Goal: Information Seeking & Learning: Learn about a topic

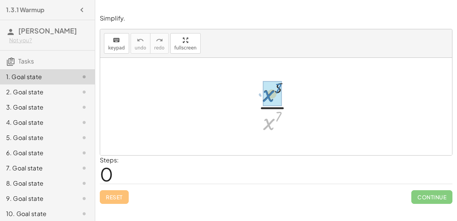
drag, startPoint x: 272, startPoint y: 119, endPoint x: 271, endPoint y: 91, distance: 28.2
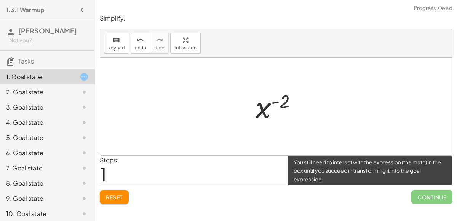
click at [425, 199] on span "Continue" at bounding box center [431, 197] width 41 height 14
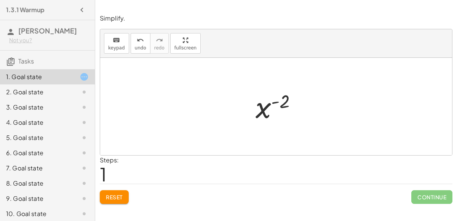
click at [277, 104] on div at bounding box center [279, 107] width 55 height 38
click at [256, 112] on div at bounding box center [279, 107] width 55 height 38
click at [257, 112] on div at bounding box center [279, 107] width 55 height 38
drag, startPoint x: 257, startPoint y: 112, endPoint x: 218, endPoint y: 109, distance: 39.7
click at [218, 109] on div "· x 5 · x 7 x ( + 5 − 7 ) x ( - 2 ) x ( ) - 2" at bounding box center [276, 107] width 352 height 98
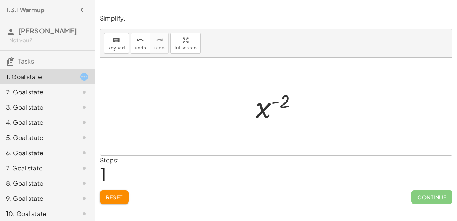
click at [125, 190] on button "Reset" at bounding box center [114, 197] width 29 height 14
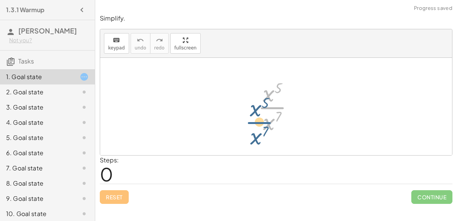
drag, startPoint x: 262, startPoint y: 99, endPoint x: 244, endPoint y: 109, distance: 20.4
click at [244, 109] on div "· x 5 · x 7 · x 5 · x 7" at bounding box center [276, 107] width 352 height 98
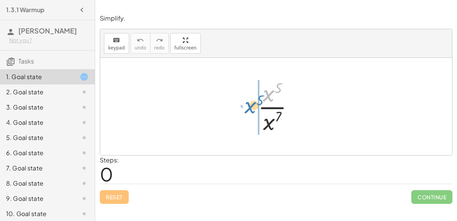
drag, startPoint x: 260, startPoint y: 96, endPoint x: 241, endPoint y: 110, distance: 23.8
click at [241, 110] on div "· x 5 · x 5 · x 7" at bounding box center [276, 107] width 352 height 98
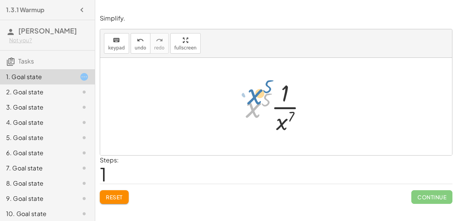
drag, startPoint x: 258, startPoint y: 108, endPoint x: 259, endPoint y: 94, distance: 14.2
click at [259, 94] on div at bounding box center [279, 106] width 74 height 59
drag, startPoint x: 257, startPoint y: 99, endPoint x: 261, endPoint y: 114, distance: 15.1
click at [261, 114] on div at bounding box center [279, 106] width 74 height 59
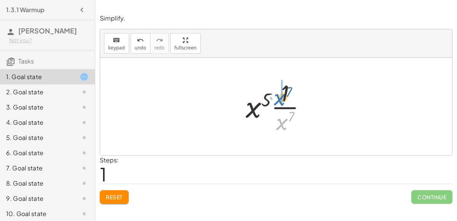
drag, startPoint x: 281, startPoint y: 125, endPoint x: 279, endPoint y: 99, distance: 26.4
click at [279, 99] on div at bounding box center [279, 106] width 74 height 59
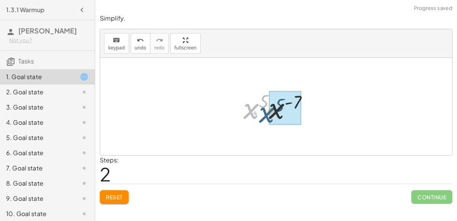
drag, startPoint x: 243, startPoint y: 110, endPoint x: 260, endPoint y: 114, distance: 17.2
click at [260, 114] on div at bounding box center [279, 106] width 79 height 39
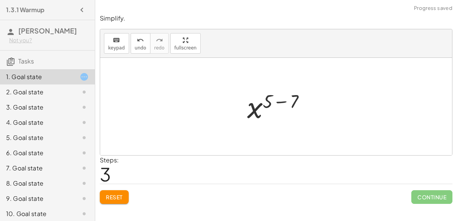
click at [289, 106] on div at bounding box center [279, 107] width 72 height 38
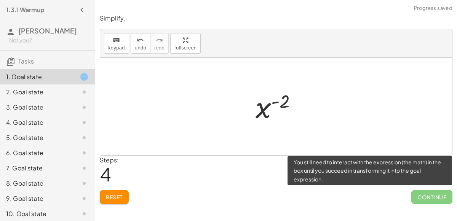
click at [424, 195] on span "Continue" at bounding box center [431, 197] width 41 height 14
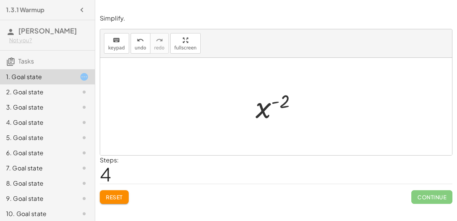
click at [127, 202] on button "Reset" at bounding box center [114, 197] width 29 height 14
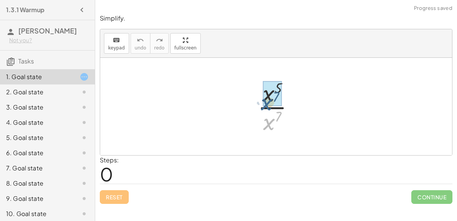
drag, startPoint x: 275, startPoint y: 123, endPoint x: 272, endPoint y: 102, distance: 20.4
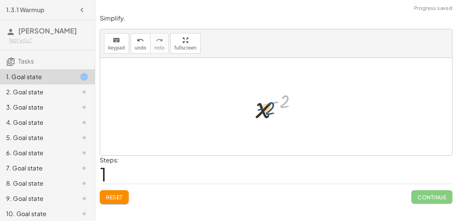
drag, startPoint x: 281, startPoint y: 106, endPoint x: 262, endPoint y: 114, distance: 21.2
click at [262, 114] on div at bounding box center [279, 107] width 55 height 38
click at [110, 190] on button "Reset" at bounding box center [114, 197] width 29 height 14
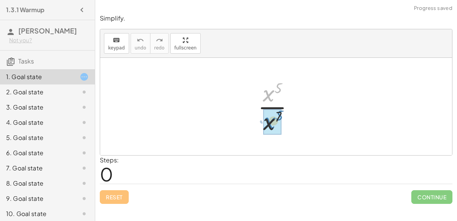
drag, startPoint x: 263, startPoint y: 96, endPoint x: 264, endPoint y: 124, distance: 27.8
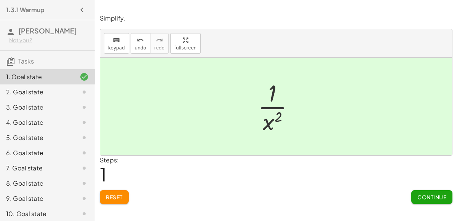
click at [442, 194] on span "Continue" at bounding box center [431, 197] width 29 height 7
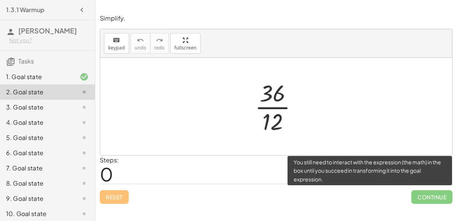
click at [442, 194] on span "Continue" at bounding box center [431, 197] width 41 height 14
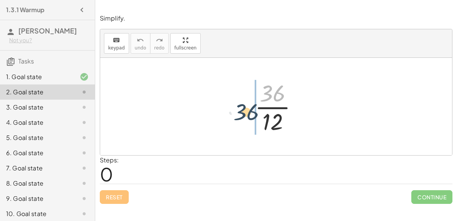
drag, startPoint x: 270, startPoint y: 86, endPoint x: 242, endPoint y: 104, distance: 33.4
click at [242, 104] on div "· 36 · 36 · 12" at bounding box center [276, 107] width 352 height 98
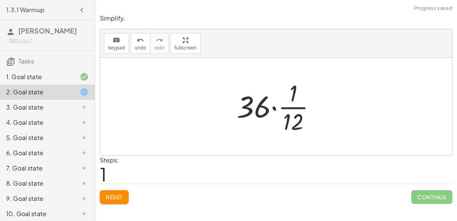
click at [269, 108] on div at bounding box center [279, 106] width 93 height 59
drag, startPoint x: 298, startPoint y: 123, endPoint x: 297, endPoint y: 98, distance: 25.5
click at [297, 98] on div at bounding box center [279, 106] width 93 height 59
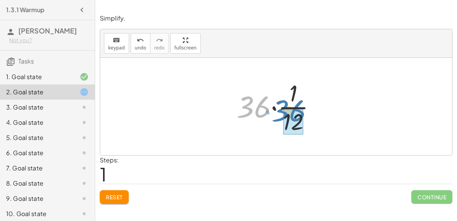
drag, startPoint x: 266, startPoint y: 105, endPoint x: 301, endPoint y: 109, distance: 35.3
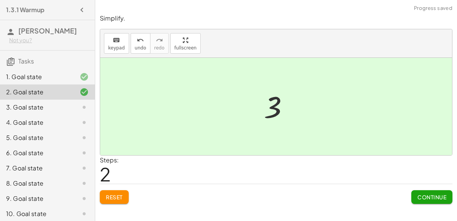
click at [428, 197] on span "Continue" at bounding box center [431, 197] width 29 height 7
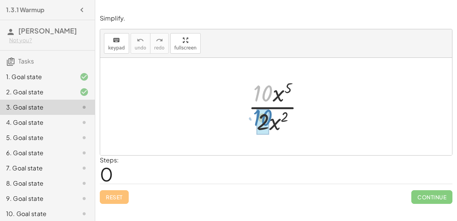
drag, startPoint x: 264, startPoint y: 98, endPoint x: 264, endPoint y: 123, distance: 24.8
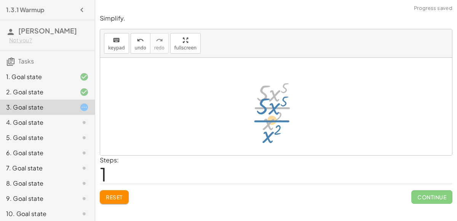
drag, startPoint x: 272, startPoint y: 100, endPoint x: 271, endPoint y: 111, distance: 10.7
click at [271, 111] on div at bounding box center [279, 106] width 62 height 59
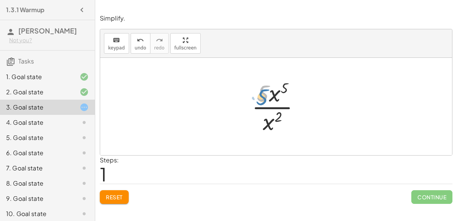
click at [261, 99] on div at bounding box center [279, 106] width 62 height 59
drag, startPoint x: 275, startPoint y: 122, endPoint x: 280, endPoint y: 94, distance: 27.9
click at [280, 94] on div at bounding box center [279, 106] width 62 height 59
drag, startPoint x: 267, startPoint y: 125, endPoint x: 275, endPoint y: 97, distance: 28.8
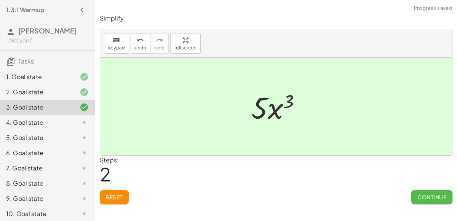
click at [430, 200] on button "Continue" at bounding box center [431, 197] width 41 height 14
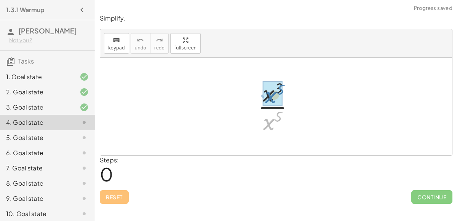
drag, startPoint x: 268, startPoint y: 122, endPoint x: 270, endPoint y: 94, distance: 27.5
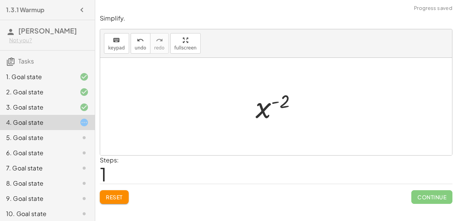
click at [282, 105] on div at bounding box center [279, 107] width 55 height 38
click at [102, 199] on button "Reset" at bounding box center [114, 197] width 29 height 14
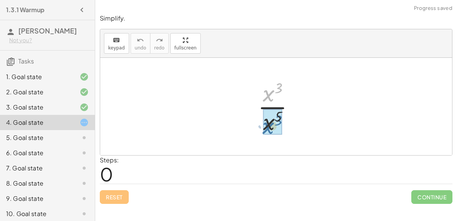
drag, startPoint x: 273, startPoint y: 94, endPoint x: 273, endPoint y: 127, distance: 32.4
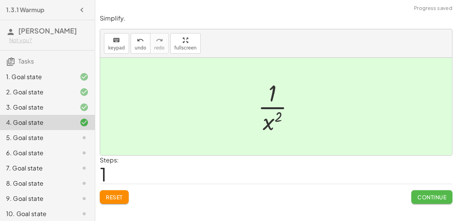
click at [416, 200] on button "Continue" at bounding box center [431, 197] width 41 height 14
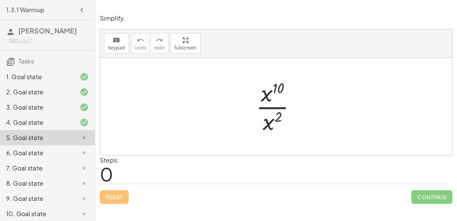
click at [268, 93] on div at bounding box center [279, 106] width 54 height 59
drag, startPoint x: 270, startPoint y: 126, endPoint x: 269, endPoint y: 104, distance: 22.1
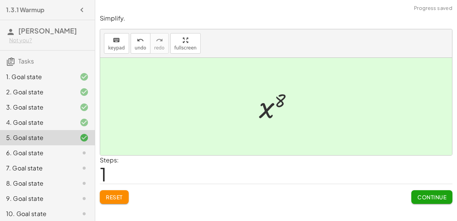
click at [270, 110] on div at bounding box center [279, 107] width 48 height 38
click at [424, 191] on button "Continue" at bounding box center [431, 197] width 41 height 14
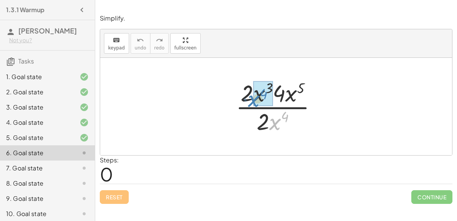
drag, startPoint x: 269, startPoint y: 126, endPoint x: 279, endPoint y: 131, distance: 10.8
click at [279, 131] on div at bounding box center [279, 106] width 95 height 59
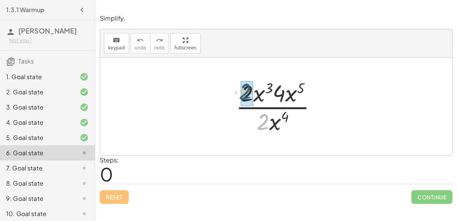
drag, startPoint x: 267, startPoint y: 123, endPoint x: 249, endPoint y: 91, distance: 37.2
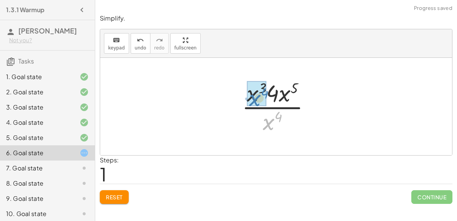
drag, startPoint x: 271, startPoint y: 122, endPoint x: 256, endPoint y: 96, distance: 30.2
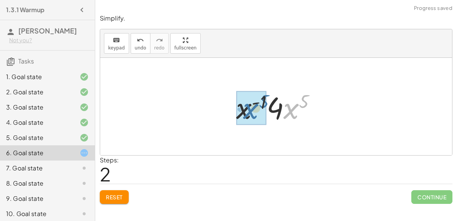
drag, startPoint x: 290, startPoint y: 109, endPoint x: 249, endPoint y: 109, distance: 41.1
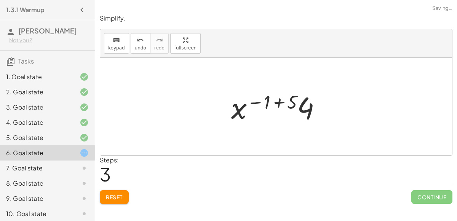
click at [291, 104] on div at bounding box center [279, 106] width 104 height 39
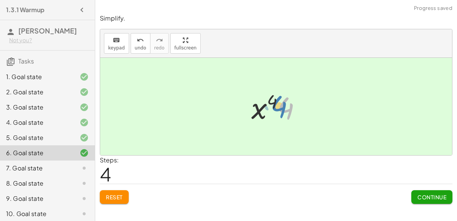
drag, startPoint x: 288, startPoint y: 108, endPoint x: 282, endPoint y: 106, distance: 6.4
click at [282, 106] on div at bounding box center [280, 106] width 64 height 39
click at [436, 190] on button "Continue" at bounding box center [431, 197] width 41 height 14
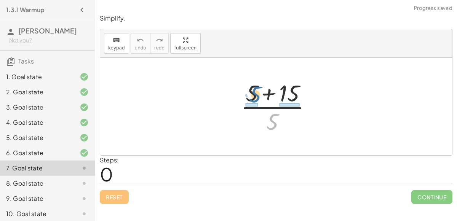
drag, startPoint x: 275, startPoint y: 125, endPoint x: 257, endPoint y: 97, distance: 34.1
click at [257, 97] on div at bounding box center [279, 106] width 85 height 59
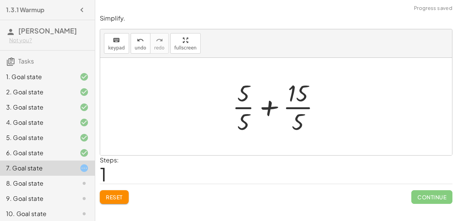
click at [270, 105] on div at bounding box center [280, 106] width 102 height 59
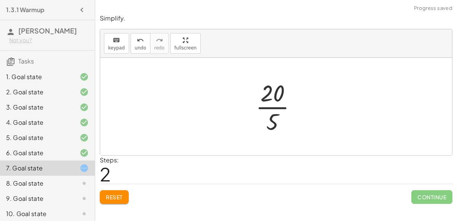
click at [279, 105] on div at bounding box center [279, 106] width 55 height 59
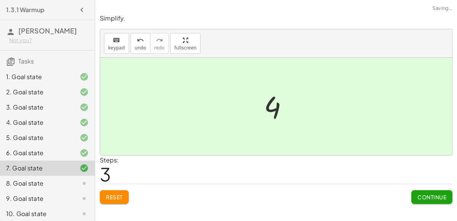
click at [422, 195] on span "Continue" at bounding box center [431, 197] width 29 height 7
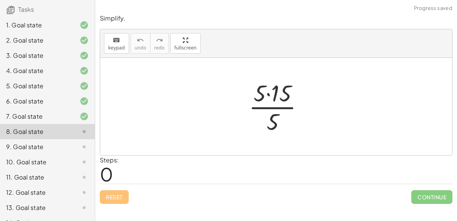
scroll to position [53, 0]
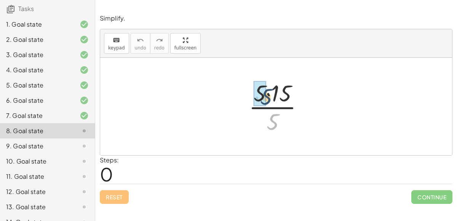
drag, startPoint x: 273, startPoint y: 122, endPoint x: 267, endPoint y: 96, distance: 26.8
click at [267, 96] on div at bounding box center [279, 106] width 69 height 59
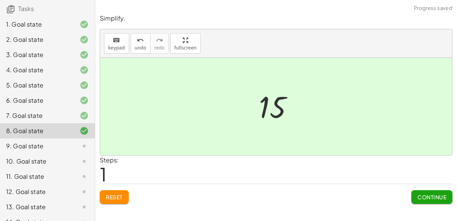
click at [442, 192] on button "Continue" at bounding box center [431, 197] width 41 height 14
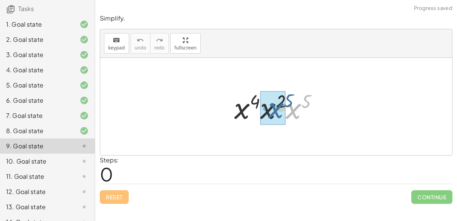
drag, startPoint x: 293, startPoint y: 118, endPoint x: 274, endPoint y: 117, distance: 19.1
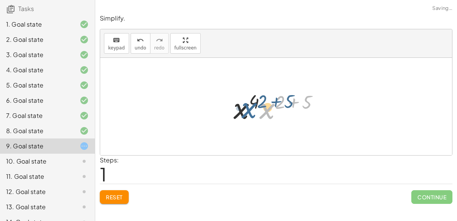
drag, startPoint x: 270, startPoint y: 112, endPoint x: 251, endPoint y: 112, distance: 18.3
click at [251, 112] on div at bounding box center [279, 106] width 99 height 39
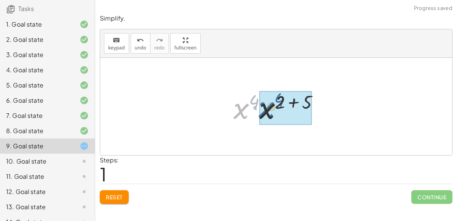
drag, startPoint x: 244, startPoint y: 110, endPoint x: 272, endPoint y: 109, distance: 27.8
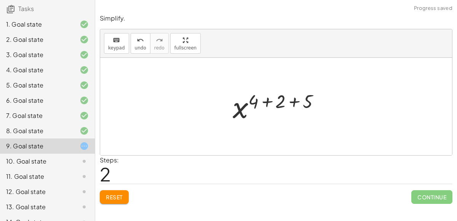
click at [291, 100] on div at bounding box center [279, 107] width 101 height 38
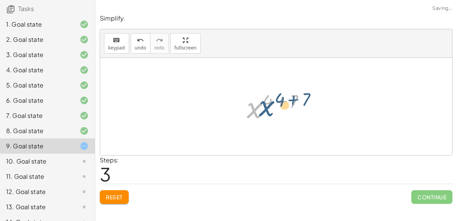
drag, startPoint x: 258, startPoint y: 107, endPoint x: 269, endPoint y: 105, distance: 10.8
click at [269, 105] on div at bounding box center [279, 107] width 72 height 38
click at [283, 100] on div at bounding box center [279, 107] width 72 height 38
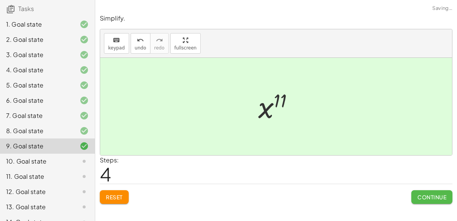
click at [421, 195] on span "Continue" at bounding box center [431, 197] width 29 height 7
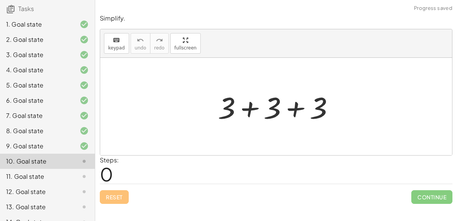
click at [248, 99] on div at bounding box center [279, 106] width 130 height 39
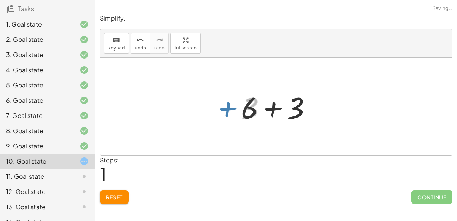
click at [273, 109] on div at bounding box center [279, 106] width 84 height 39
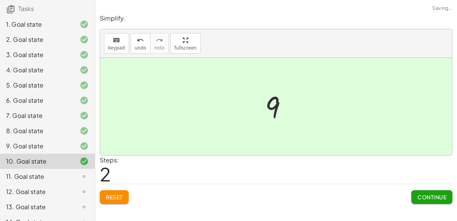
click at [438, 193] on button "Continue" at bounding box center [431, 197] width 41 height 14
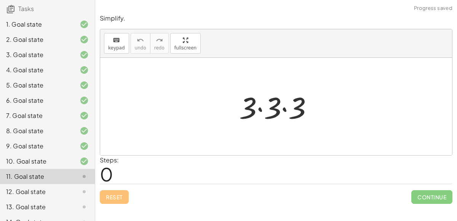
click at [262, 114] on div at bounding box center [279, 106] width 88 height 39
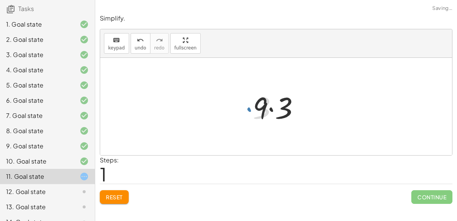
click at [271, 110] on div at bounding box center [279, 106] width 61 height 39
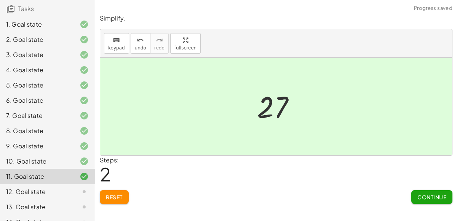
click at [421, 189] on div "Continue" at bounding box center [431, 194] width 41 height 20
click at [422, 192] on button "Continue" at bounding box center [431, 197] width 41 height 14
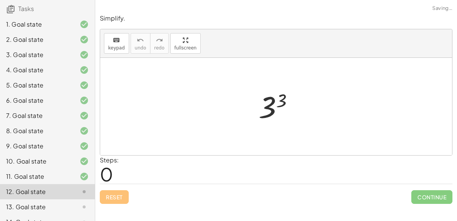
click at [280, 101] on div at bounding box center [279, 107] width 49 height 38
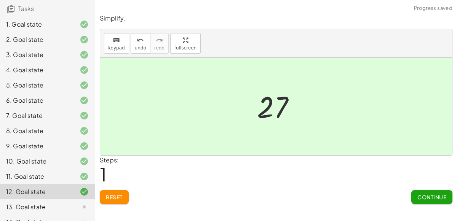
click at [421, 194] on span "Continue" at bounding box center [431, 197] width 29 height 7
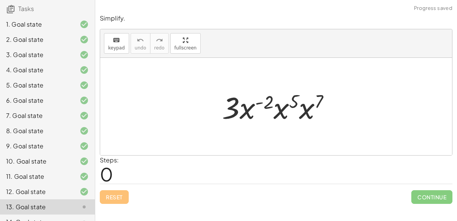
click at [259, 101] on div at bounding box center [279, 106] width 122 height 39
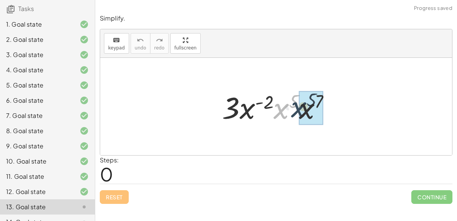
drag, startPoint x: 283, startPoint y: 107, endPoint x: 301, endPoint y: 106, distance: 18.7
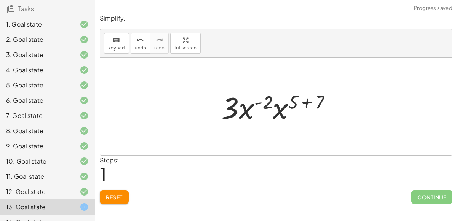
click at [303, 104] on div at bounding box center [279, 106] width 123 height 39
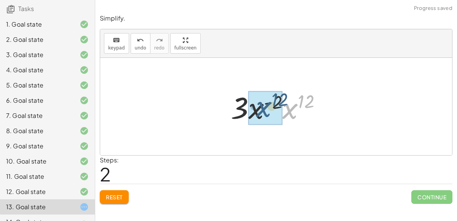
drag, startPoint x: 291, startPoint y: 113, endPoint x: 262, endPoint y: 111, distance: 29.0
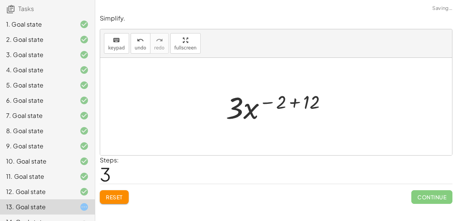
click at [293, 103] on div at bounding box center [279, 106] width 115 height 39
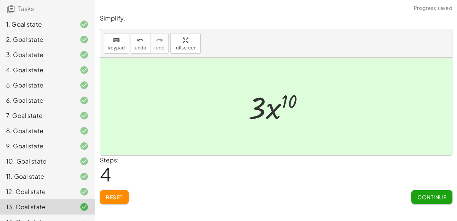
click at [422, 197] on span "Continue" at bounding box center [431, 197] width 29 height 7
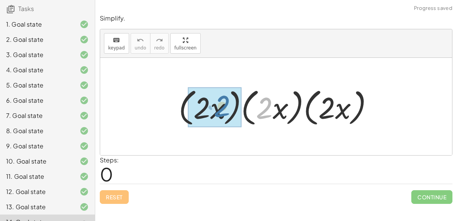
drag, startPoint x: 260, startPoint y: 117, endPoint x: 213, endPoint y: 114, distance: 47.3
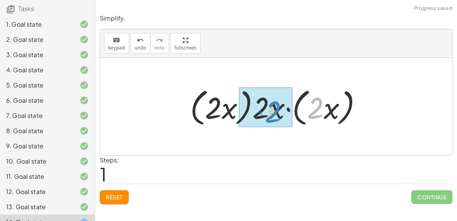
drag, startPoint x: 312, startPoint y: 108, endPoint x: 269, endPoint y: 110, distance: 43.1
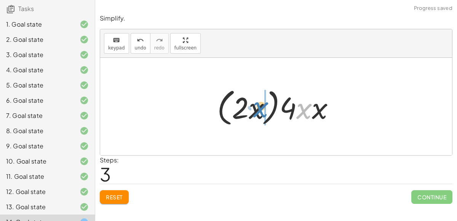
drag, startPoint x: 307, startPoint y: 112, endPoint x: 263, endPoint y: 109, distance: 43.9
click at [263, 109] on div at bounding box center [279, 107] width 132 height 44
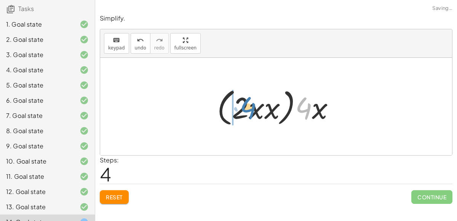
drag, startPoint x: 308, startPoint y: 109, endPoint x: 250, endPoint y: 109, distance: 57.9
click at [250, 109] on div at bounding box center [279, 107] width 132 height 44
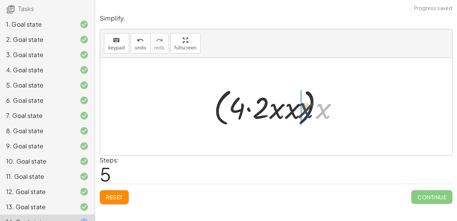
drag, startPoint x: 322, startPoint y: 115, endPoint x: 302, endPoint y: 113, distance: 19.5
click at [302, 113] on div at bounding box center [279, 107] width 139 height 44
click at [249, 107] on div at bounding box center [279, 106] width 109 height 39
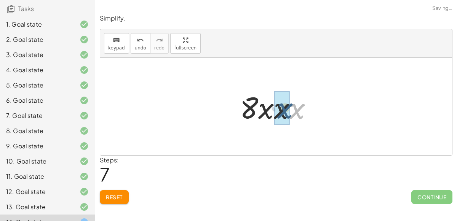
drag, startPoint x: 297, startPoint y: 115, endPoint x: 284, endPoint y: 115, distance: 13.0
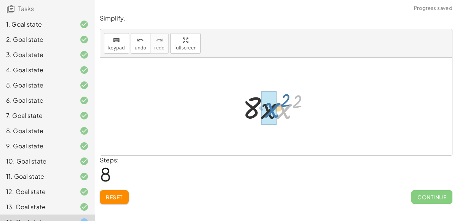
drag, startPoint x: 284, startPoint y: 112, endPoint x: 271, endPoint y: 111, distance: 13.0
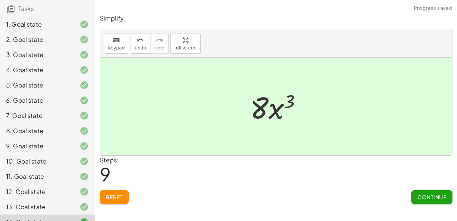
click at [434, 197] on span "Continue" at bounding box center [431, 197] width 29 height 7
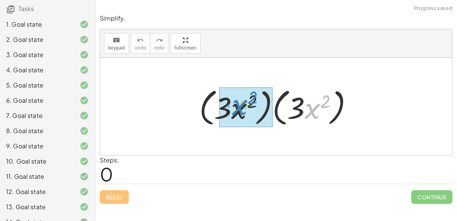
drag, startPoint x: 305, startPoint y: 109, endPoint x: 232, endPoint y: 106, distance: 72.4
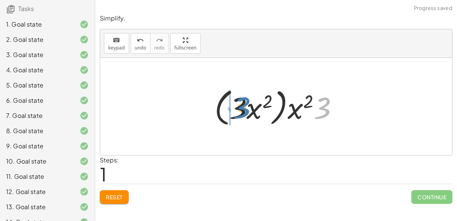
drag, startPoint x: 318, startPoint y: 109, endPoint x: 236, endPoint y: 109, distance: 82.7
click at [236, 109] on div at bounding box center [279, 107] width 137 height 44
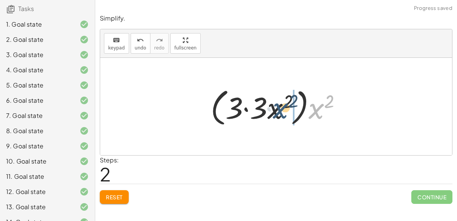
drag, startPoint x: 321, startPoint y: 113, endPoint x: 280, endPoint y: 114, distance: 41.1
click at [280, 114] on div at bounding box center [279, 107] width 144 height 44
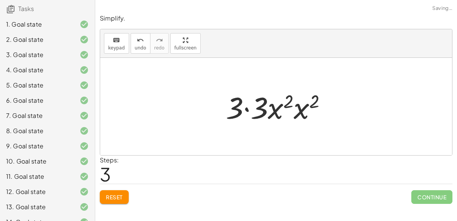
click at [244, 108] on div at bounding box center [279, 106] width 114 height 39
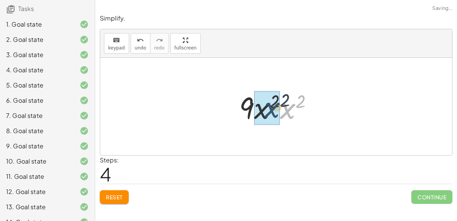
drag, startPoint x: 289, startPoint y: 114, endPoint x: 269, endPoint y: 114, distance: 19.4
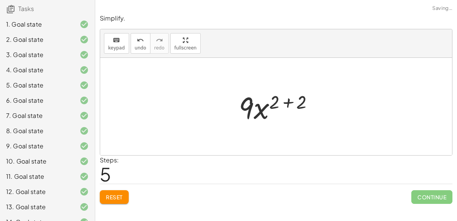
click at [278, 105] on div at bounding box center [279, 106] width 89 height 39
click at [281, 105] on div at bounding box center [279, 106] width 89 height 39
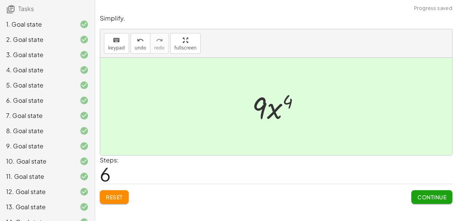
click at [434, 189] on div "Continue" at bounding box center [431, 194] width 41 height 20
click at [437, 197] on span "Continue" at bounding box center [431, 197] width 29 height 7
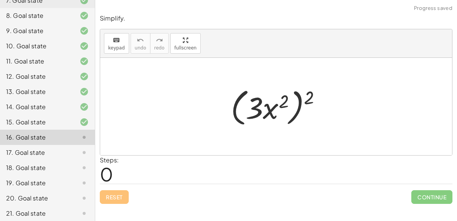
scroll to position [168, 0]
click at [270, 115] on div at bounding box center [279, 107] width 104 height 44
drag, startPoint x: 307, startPoint y: 100, endPoint x: 278, endPoint y: 104, distance: 29.5
click at [278, 104] on div at bounding box center [279, 107] width 104 height 44
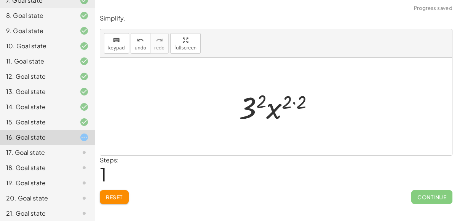
click at [277, 110] on div at bounding box center [279, 106] width 88 height 39
click at [292, 102] on div at bounding box center [279, 106] width 88 height 39
click at [294, 102] on div at bounding box center [279, 106] width 88 height 39
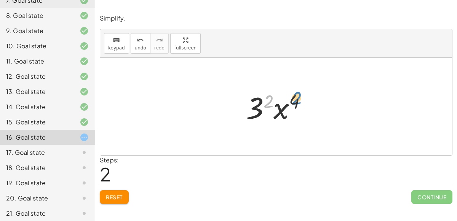
drag, startPoint x: 270, startPoint y: 102, endPoint x: 299, endPoint y: 99, distance: 29.1
click at [299, 99] on div at bounding box center [279, 106] width 74 height 39
click at [283, 112] on div at bounding box center [279, 106] width 74 height 39
drag, startPoint x: 294, startPoint y: 102, endPoint x: 269, endPoint y: 101, distance: 24.8
click at [269, 101] on div at bounding box center [279, 106] width 74 height 39
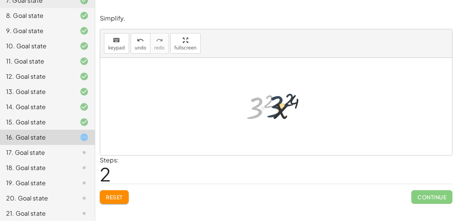
drag, startPoint x: 260, startPoint y: 107, endPoint x: 282, endPoint y: 106, distance: 22.1
click at [282, 106] on div at bounding box center [279, 106] width 74 height 39
click at [127, 192] on button "Reset" at bounding box center [114, 197] width 29 height 14
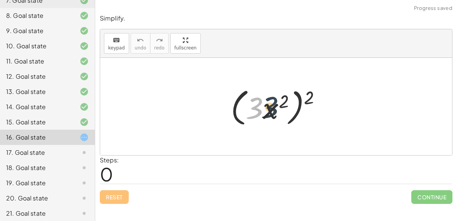
drag, startPoint x: 251, startPoint y: 114, endPoint x: 267, endPoint y: 112, distance: 15.7
click at [267, 112] on div at bounding box center [279, 107] width 104 height 44
drag, startPoint x: 313, startPoint y: 96, endPoint x: 289, endPoint y: 99, distance: 24.1
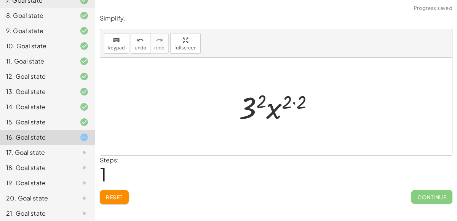
click at [259, 101] on div at bounding box center [279, 106] width 88 height 39
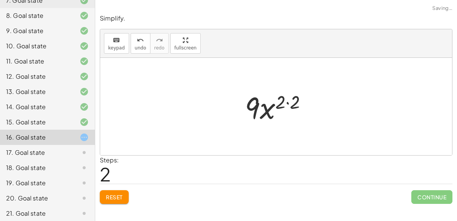
click at [271, 107] on div at bounding box center [279, 106] width 76 height 39
click at [288, 101] on div at bounding box center [279, 106] width 76 height 39
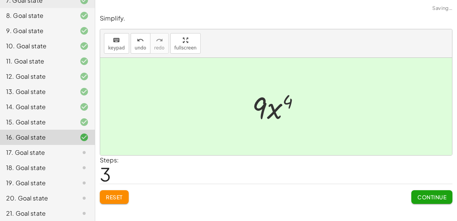
click at [434, 196] on span "Continue" at bounding box center [431, 197] width 29 height 7
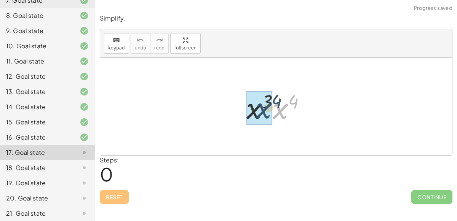
drag, startPoint x: 278, startPoint y: 112, endPoint x: 259, endPoint y: 110, distance: 19.5
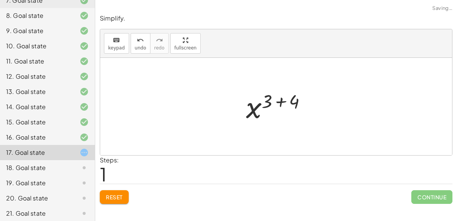
click at [283, 101] on div at bounding box center [279, 107] width 74 height 38
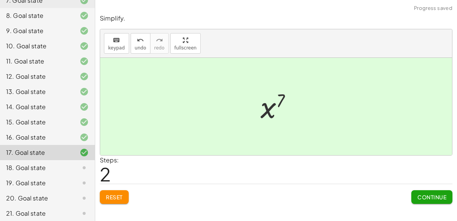
click at [429, 197] on span "Continue" at bounding box center [431, 197] width 29 height 7
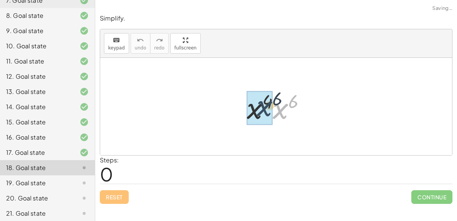
drag, startPoint x: 281, startPoint y: 115, endPoint x: 264, endPoint y: 113, distance: 17.7
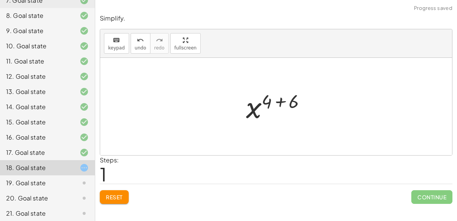
click at [282, 102] on div at bounding box center [279, 107] width 74 height 38
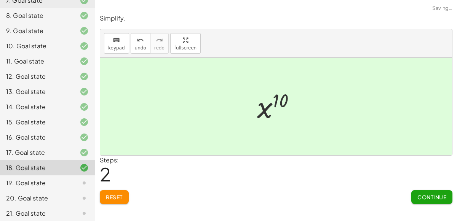
click at [416, 192] on button "Continue" at bounding box center [431, 197] width 41 height 14
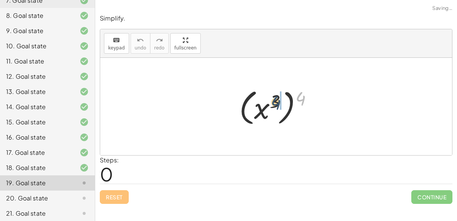
drag, startPoint x: 297, startPoint y: 99, endPoint x: 272, endPoint y: 103, distance: 25.8
click at [272, 103] on div at bounding box center [278, 107] width 87 height 42
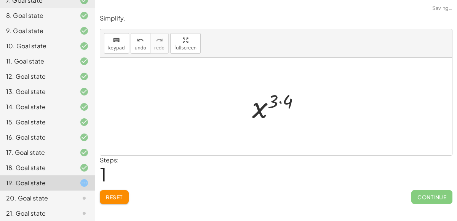
click at [279, 101] on div at bounding box center [278, 107] width 61 height 38
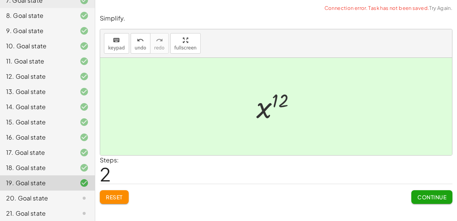
click at [447, 202] on button "Continue" at bounding box center [431, 197] width 41 height 14
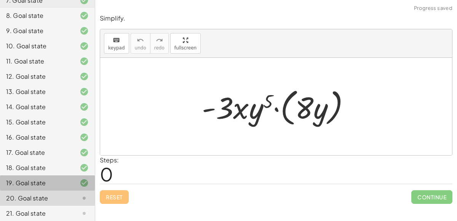
scroll to position [170, 0]
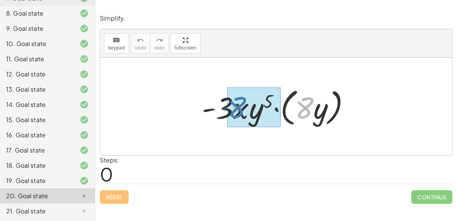
drag, startPoint x: 310, startPoint y: 107, endPoint x: 242, endPoint y: 107, distance: 68.2
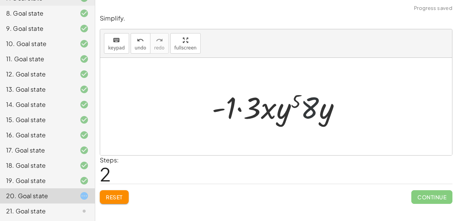
click at [310, 110] on div at bounding box center [279, 106] width 142 height 39
click at [242, 106] on div at bounding box center [279, 106] width 142 height 39
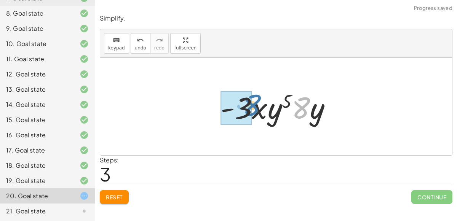
drag, startPoint x: 307, startPoint y: 107, endPoint x: 257, endPoint y: 104, distance: 50.0
click at [257, 104] on div at bounding box center [279, 106] width 125 height 39
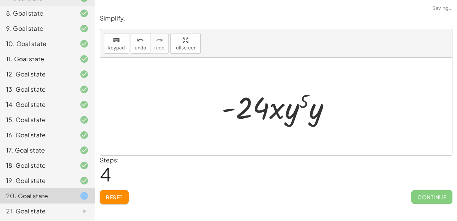
click at [312, 111] on div at bounding box center [279, 106] width 123 height 39
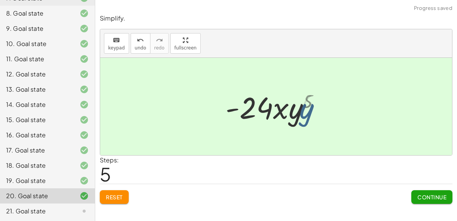
drag, startPoint x: 312, startPoint y: 111, endPoint x: 308, endPoint y: 111, distance: 4.2
click at [308, 111] on div at bounding box center [279, 106] width 109 height 39
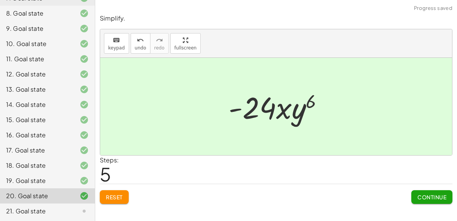
click at [427, 195] on span "Continue" at bounding box center [431, 197] width 29 height 7
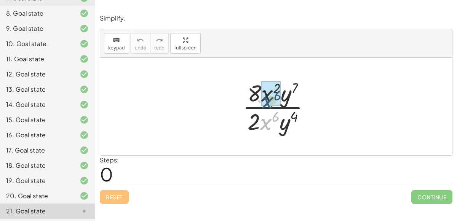
drag, startPoint x: 266, startPoint y: 122, endPoint x: 267, endPoint y: 98, distance: 23.6
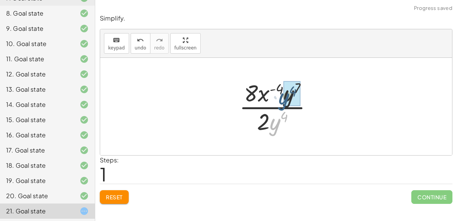
drag, startPoint x: 278, startPoint y: 121, endPoint x: 287, endPoint y: 94, distance: 28.1
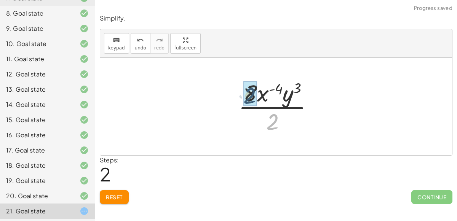
drag, startPoint x: 274, startPoint y: 120, endPoint x: 251, endPoint y: 93, distance: 35.1
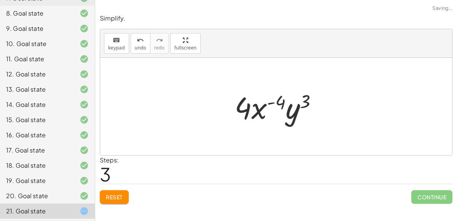
click at [271, 102] on div at bounding box center [279, 106] width 97 height 39
drag, startPoint x: 292, startPoint y: 112, endPoint x: 266, endPoint y: 110, distance: 26.0
click at [266, 110] on div at bounding box center [279, 106] width 97 height 39
click at [283, 104] on div at bounding box center [279, 106] width 97 height 39
drag, startPoint x: 243, startPoint y: 109, endPoint x: 285, endPoint y: 115, distance: 43.1
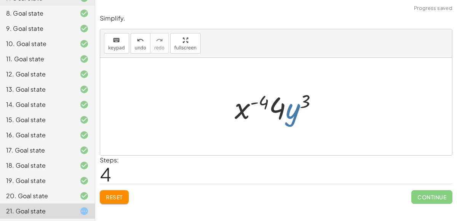
click at [283, 112] on div at bounding box center [279, 106] width 97 height 39
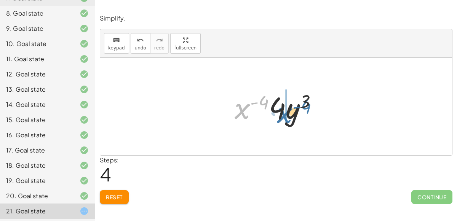
drag, startPoint x: 237, startPoint y: 109, endPoint x: 278, endPoint y: 112, distance: 41.6
click at [278, 112] on div at bounding box center [279, 106] width 97 height 39
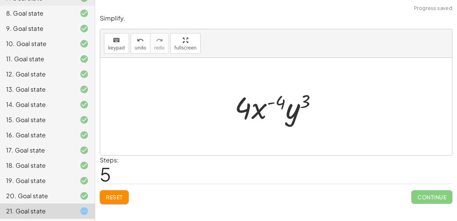
click at [279, 104] on div at bounding box center [279, 106] width 97 height 39
click at [127, 192] on button "Reset" at bounding box center [114, 197] width 29 height 14
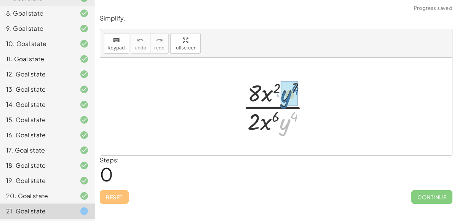
drag, startPoint x: 285, startPoint y: 125, endPoint x: 286, endPoint y: 98, distance: 27.8
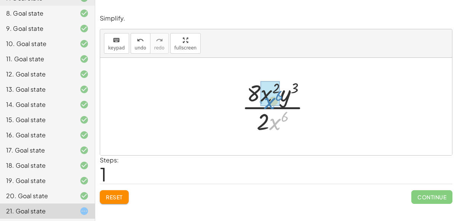
drag, startPoint x: 277, startPoint y: 129, endPoint x: 271, endPoint y: 107, distance: 22.9
click at [271, 107] on div at bounding box center [279, 106] width 82 height 59
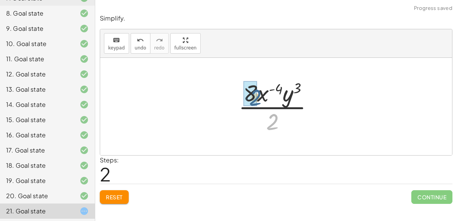
drag, startPoint x: 275, startPoint y: 128, endPoint x: 256, endPoint y: 102, distance: 31.7
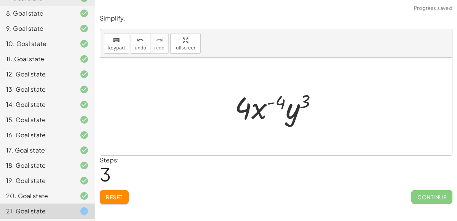
click at [259, 109] on div at bounding box center [279, 106] width 97 height 39
click at [124, 188] on div "Reset Continue" at bounding box center [276, 194] width 353 height 20
click at [121, 194] on span "Reset" at bounding box center [114, 197] width 17 height 7
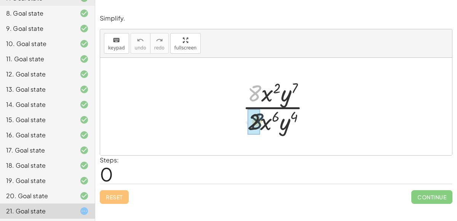
drag, startPoint x: 254, startPoint y: 95, endPoint x: 254, endPoint y: 127, distance: 32.0
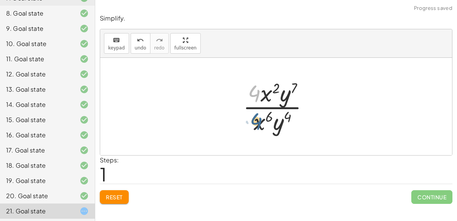
drag, startPoint x: 253, startPoint y: 94, endPoint x: 255, endPoint y: 128, distance: 33.6
click at [255, 128] on div at bounding box center [279, 106] width 80 height 59
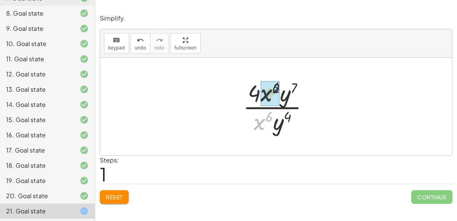
drag, startPoint x: 258, startPoint y: 125, endPoint x: 265, endPoint y: 92, distance: 33.1
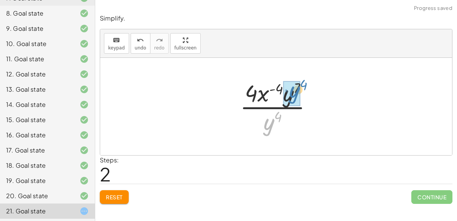
drag, startPoint x: 270, startPoint y: 128, endPoint x: 294, endPoint y: 96, distance: 39.6
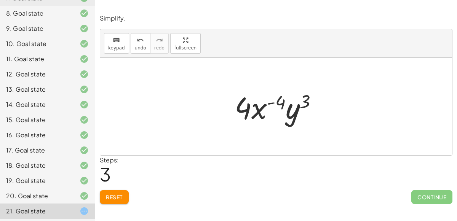
click at [115, 199] on span "Reset" at bounding box center [114, 197] width 17 height 7
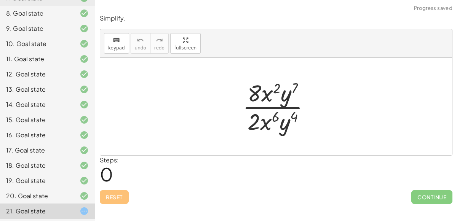
click at [269, 104] on div at bounding box center [279, 106] width 81 height 59
click at [266, 101] on div at bounding box center [279, 106] width 81 height 59
drag, startPoint x: 258, startPoint y: 115, endPoint x: 257, endPoint y: 92, distance: 22.9
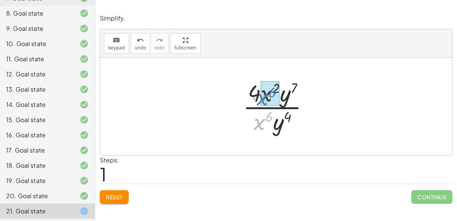
drag, startPoint x: 259, startPoint y: 126, endPoint x: 262, endPoint y: 101, distance: 24.9
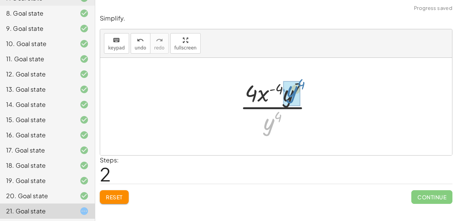
drag, startPoint x: 265, startPoint y: 129, endPoint x: 287, endPoint y: 96, distance: 39.4
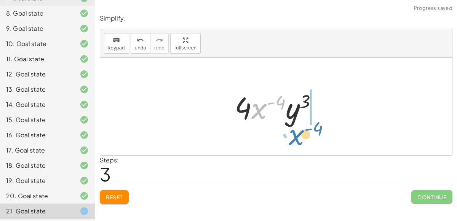
drag, startPoint x: 260, startPoint y: 108, endPoint x: 297, endPoint y: 134, distance: 45.7
click at [297, 134] on div "· 8 · x 2 · y 7 · 2 · x 6 · y 4 · 4 · x 2 · y 7 · x 6 · y 4 · 4 · x ( + 2 − 6 )…" at bounding box center [276, 107] width 352 height 98
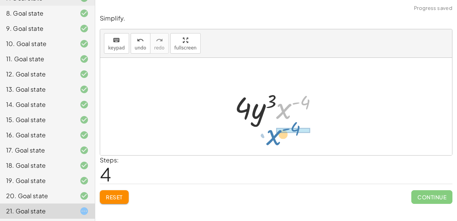
drag, startPoint x: 278, startPoint y: 104, endPoint x: 272, endPoint y: 130, distance: 27.0
click at [272, 130] on div "· 8 · x 2 · y 7 · 2 · x 6 · y 4 · 4 · x 2 · y 7 · x 6 · y 4 · 4 · x ( + 2 − 6 )…" at bounding box center [276, 107] width 352 height 98
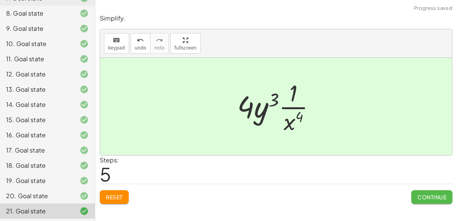
click at [427, 197] on span "Continue" at bounding box center [431, 197] width 29 height 7
